Goal: Task Accomplishment & Management: Manage account settings

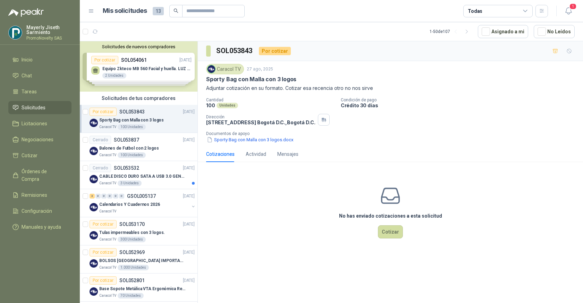
click at [159, 60] on div "Solicitudes de nuevos compradores Por cotizar SOL054061 29/08/25 Equipo Zkteco …" at bounding box center [139, 66] width 118 height 50
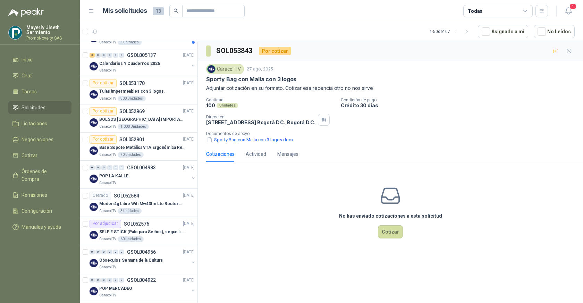
scroll to position [332, 0]
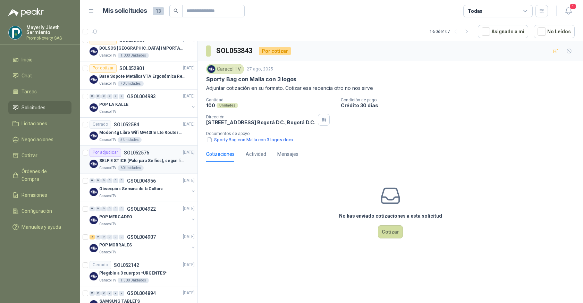
click at [118, 160] on p "SELFIE STICK (Palo para Selfies), segun link adjunto" at bounding box center [142, 160] width 86 height 7
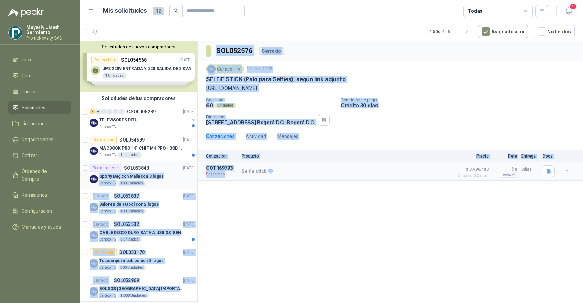
drag, startPoint x: 234, startPoint y: 175, endPoint x: 189, endPoint y: 172, distance: 45.2
click at [189, 172] on div "Solicitudes de nuevos compradores Por cotizar SOL054568 02/09/25 UPS 220V ENTRA…" at bounding box center [331, 173] width 503 height 264
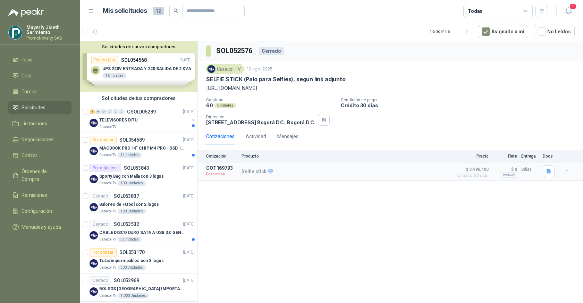
click at [280, 187] on div "SOL052576 Cerrado Caracol TV 19 ago, 2025 SELFIE STICK (Palo para Selfies), seg…" at bounding box center [390, 173] width 385 height 264
click at [231, 171] on p "Descartada" at bounding box center [221, 174] width 31 height 7
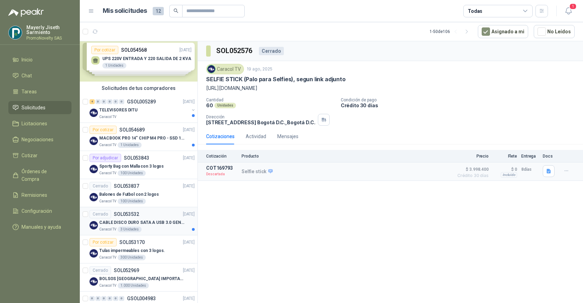
scroll to position [12, 0]
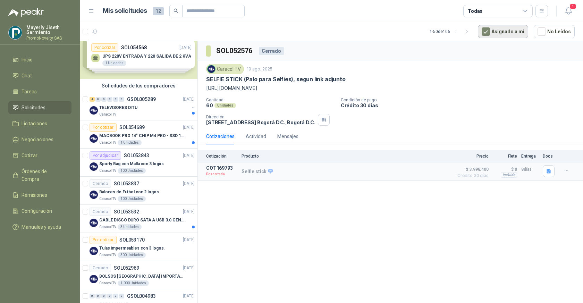
click at [507, 37] on button "Asignado a mi" at bounding box center [503, 31] width 50 height 13
drag, startPoint x: 512, startPoint y: 32, endPoint x: 501, endPoint y: 93, distance: 61.2
click at [501, 93] on section "1 - 50 de 106 Asignado a mi No Leídos Solicitudes de nuevos compradores Por cot…" at bounding box center [331, 162] width 503 height 281
click at [317, 166] on div "Selfie stick Detalles" at bounding box center [345, 171] width 208 height 12
click at [435, 173] on button "Detalles" at bounding box center [433, 171] width 33 height 9
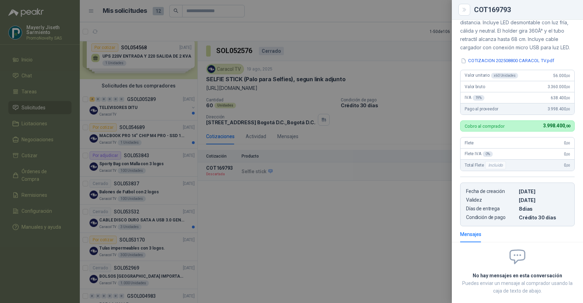
scroll to position [98, 0]
click at [400, 246] on div at bounding box center [291, 151] width 583 height 303
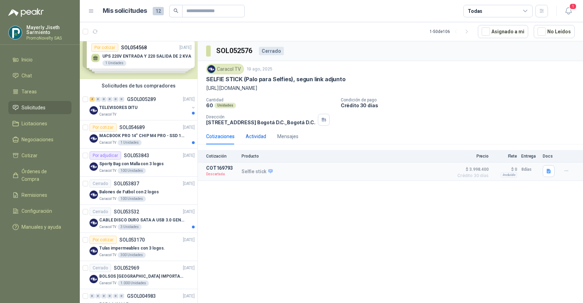
click at [255, 139] on div "Actividad" at bounding box center [256, 136] width 20 height 8
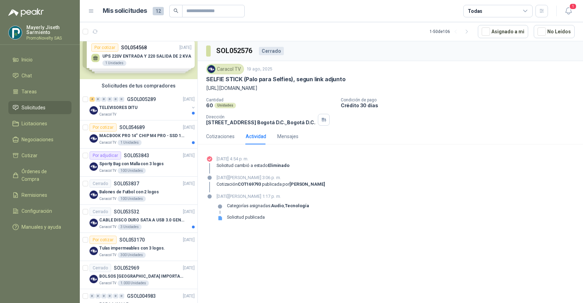
click at [307, 166] on div "02 de septiembre de 2025, 4:54 p. m. Solicitud cambió a estado Eliminado" at bounding box center [390, 164] width 368 height 18
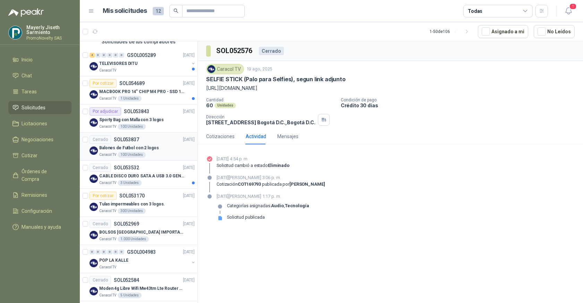
scroll to position [57, 0]
click at [141, 193] on p "SOL053170" at bounding box center [131, 195] width 25 height 5
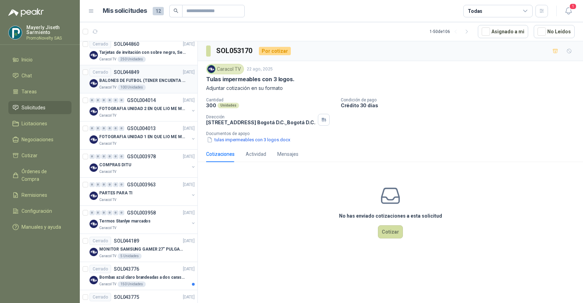
scroll to position [888, 0]
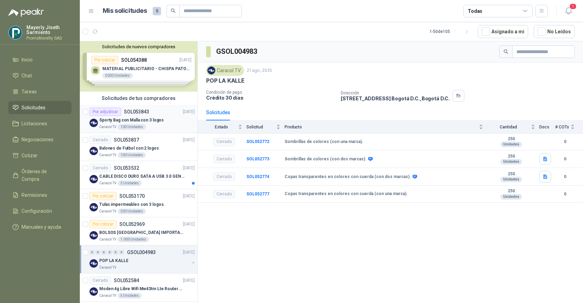
scroll to position [43, 0]
